Goal: Navigation & Orientation: Find specific page/section

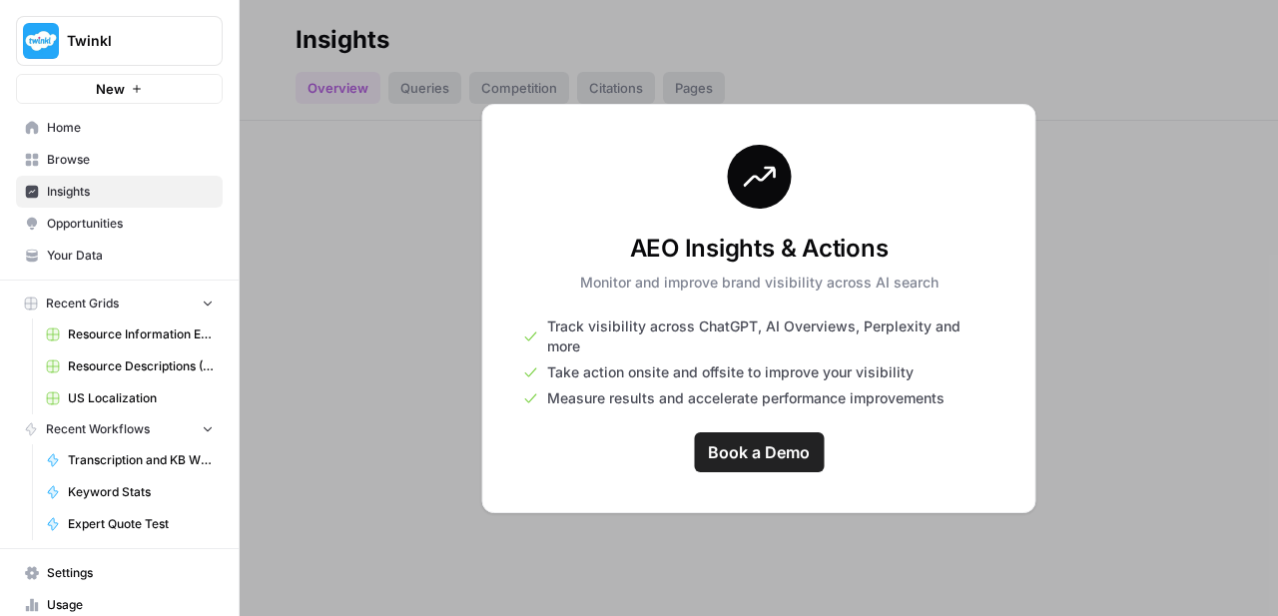
scroll to position [45, 0]
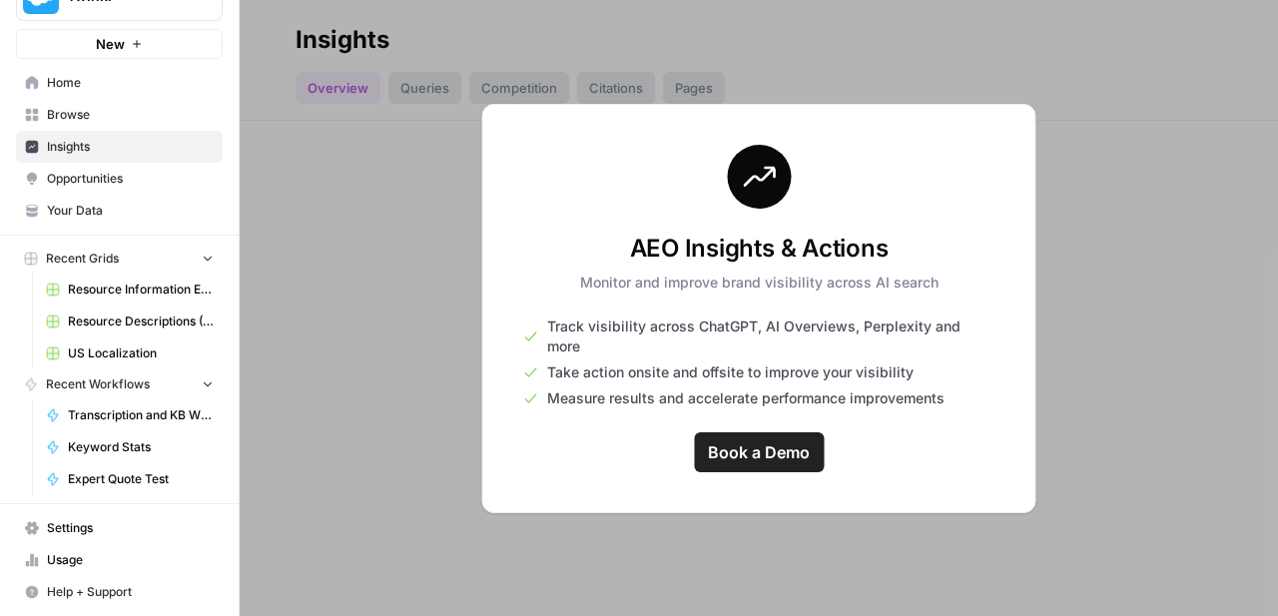
click at [386, 324] on div at bounding box center [759, 308] width 1038 height 616
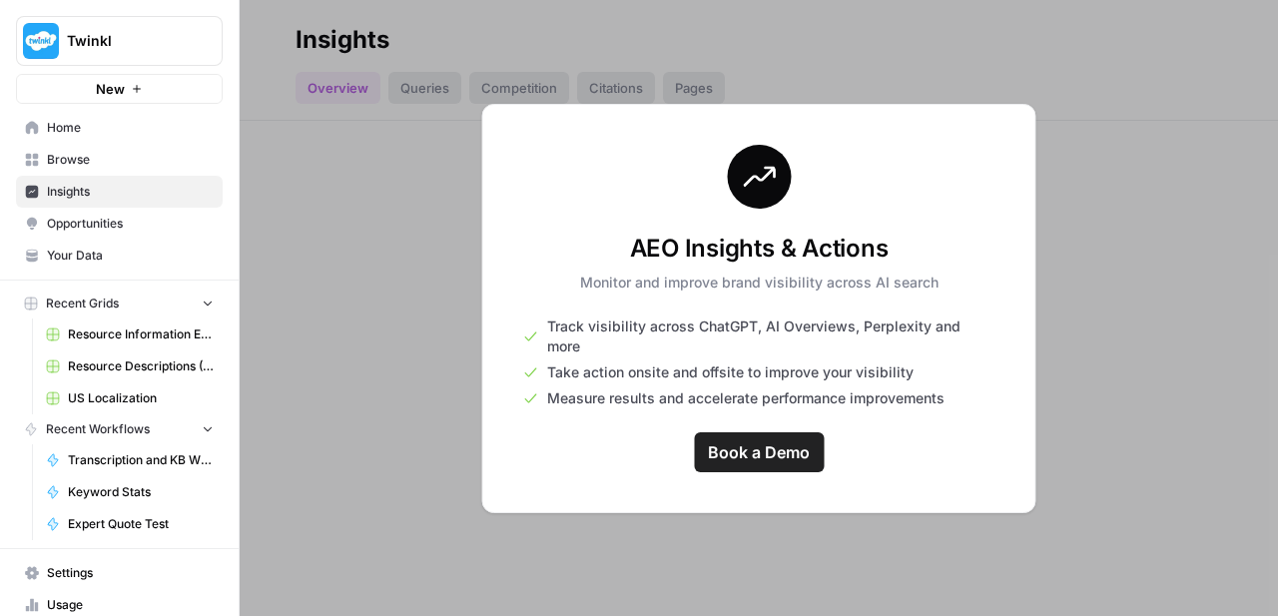
click at [104, 146] on link "Browse" at bounding box center [119, 160] width 207 height 32
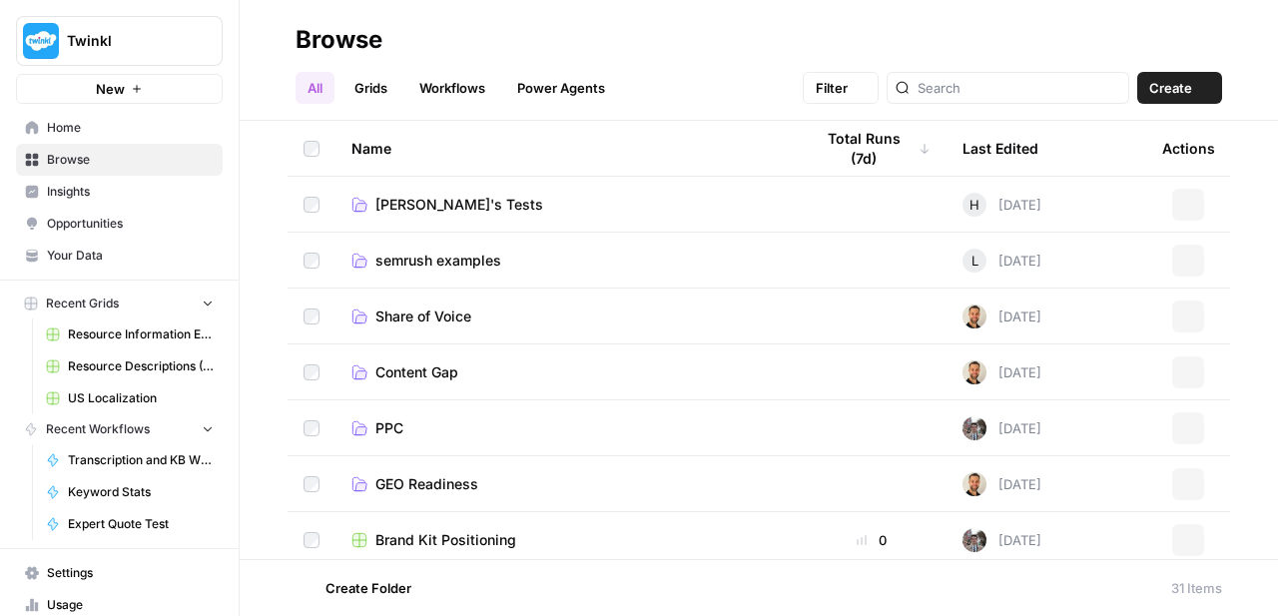
click at [90, 136] on span "Home" at bounding box center [130, 128] width 167 height 18
click at [85, 184] on span "Insights" at bounding box center [130, 192] width 167 height 18
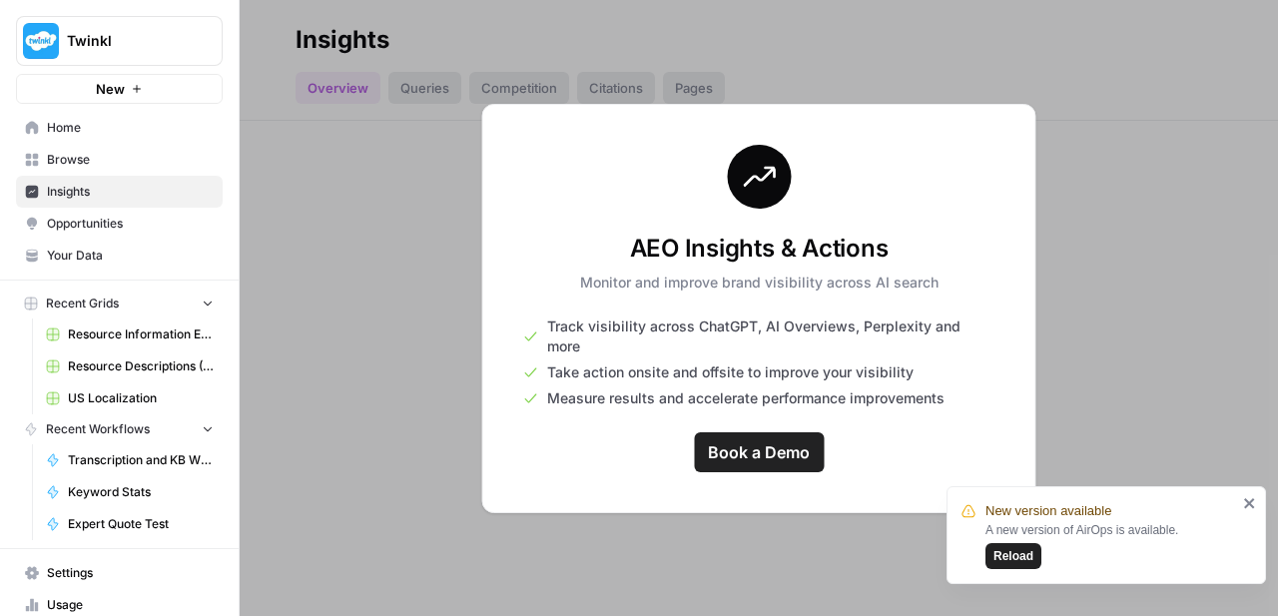
click at [1031, 545] on button "Reload" at bounding box center [1013, 556] width 56 height 26
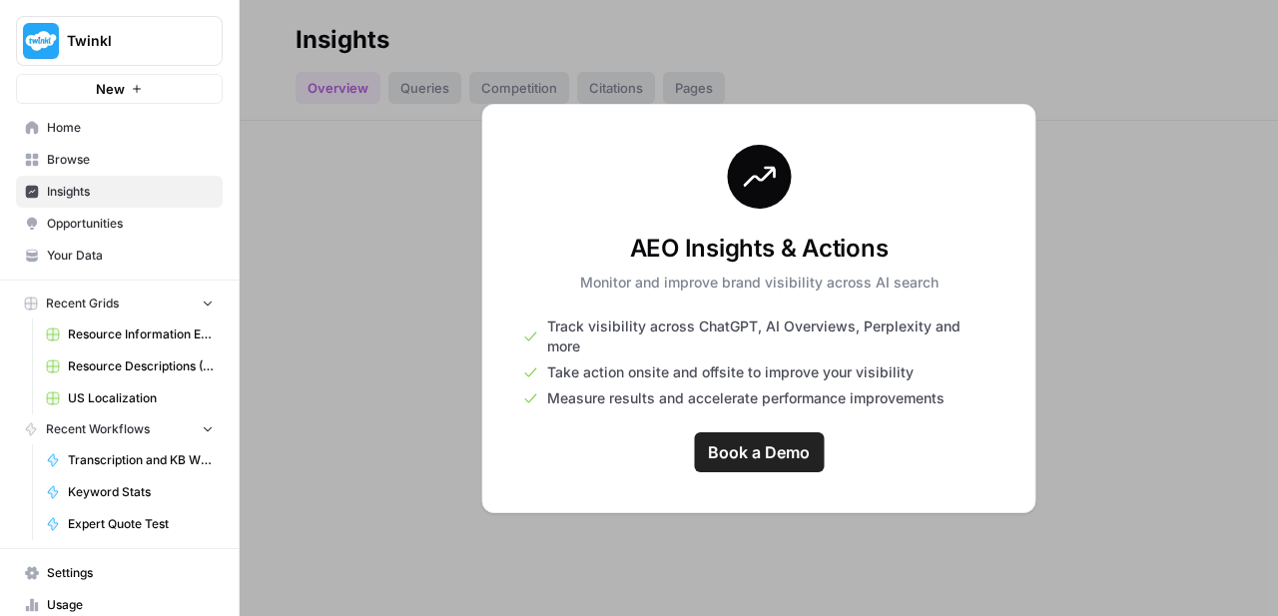
click at [121, 227] on span "Opportunities" at bounding box center [130, 224] width 167 height 18
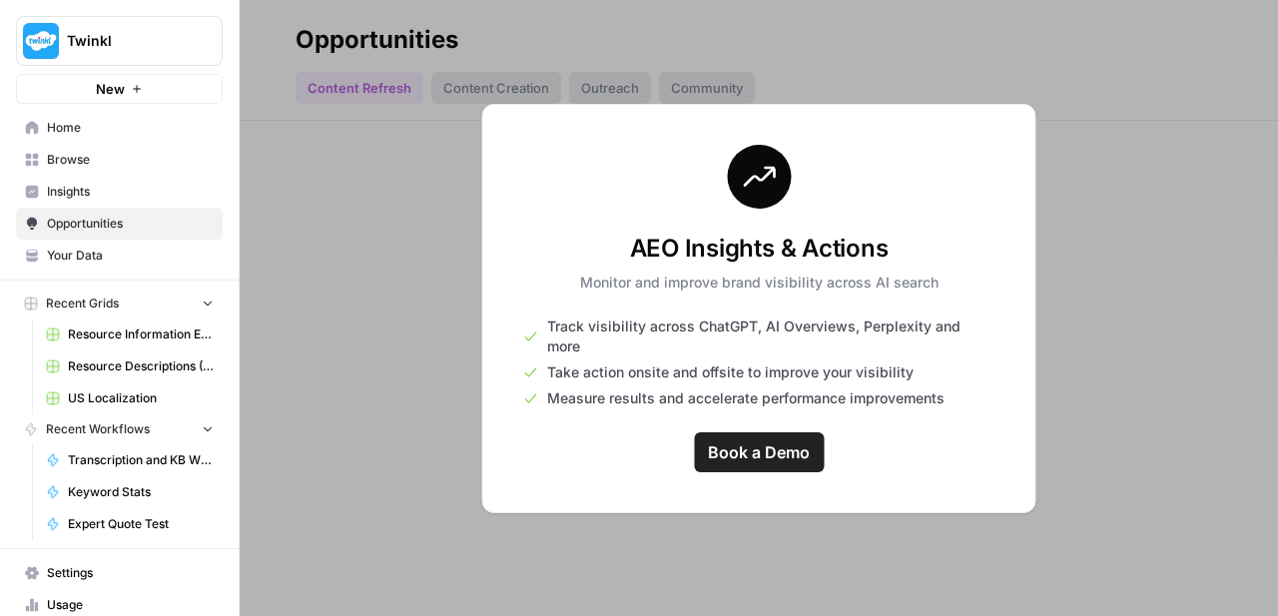
click at [75, 199] on span "Insights" at bounding box center [130, 192] width 167 height 18
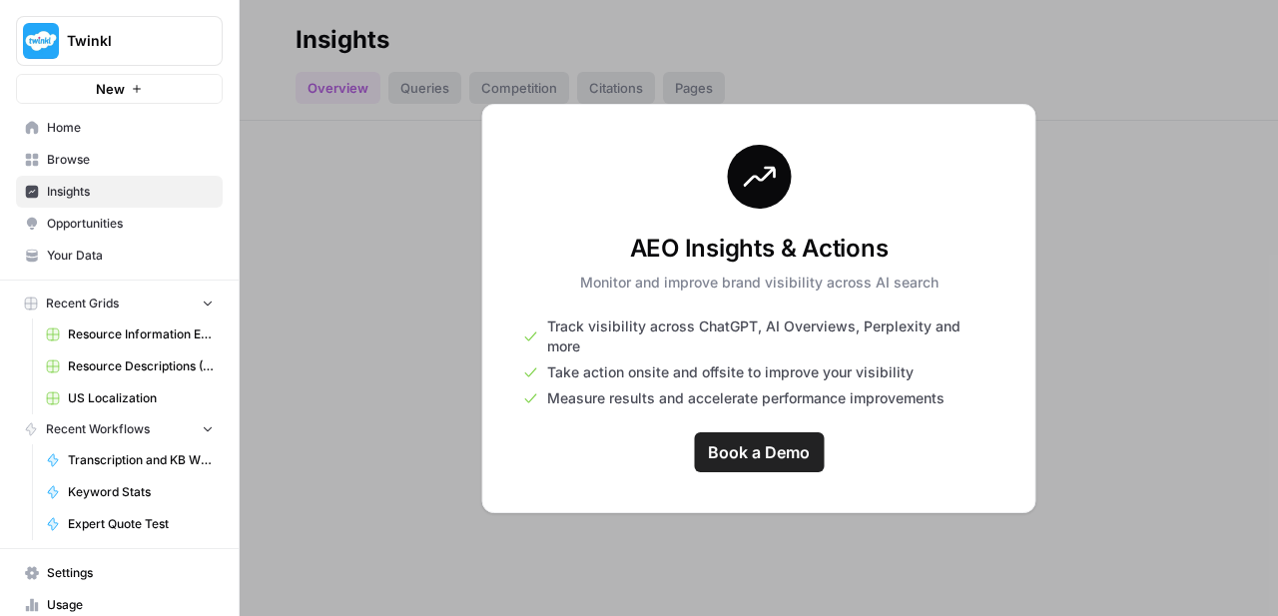
click at [79, 218] on span "Opportunities" at bounding box center [130, 224] width 167 height 18
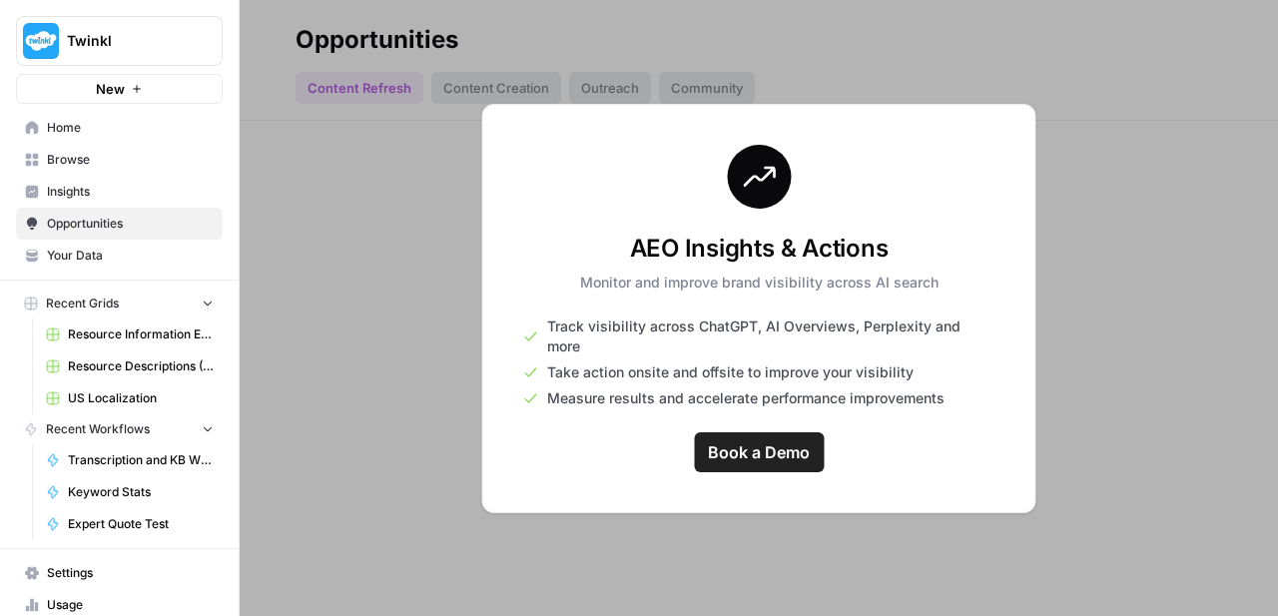
click at [78, 194] on span "Insights" at bounding box center [130, 192] width 167 height 18
